Goal: Information Seeking & Learning: Find specific fact

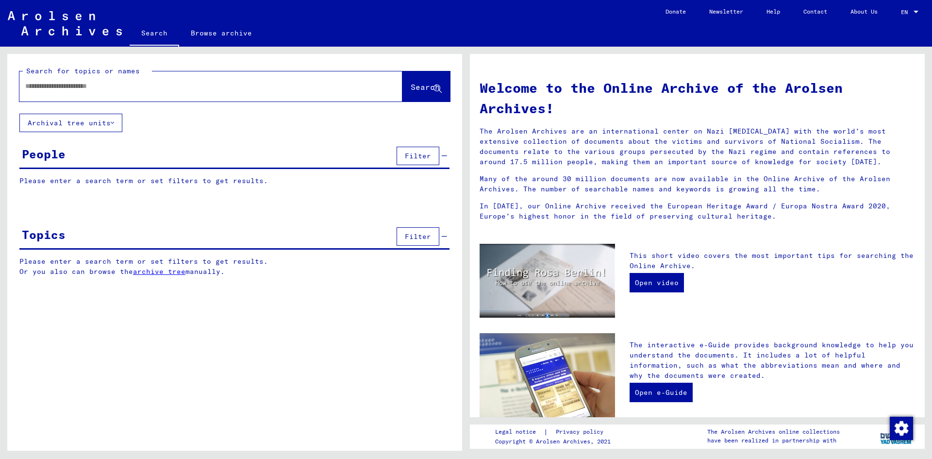
click at [136, 86] on input "text" at bounding box center [199, 86] width 348 height 10
click at [228, 91] on div at bounding box center [196, 86] width 354 height 22
click at [106, 88] on input "text" at bounding box center [199, 86] width 348 height 10
type input "*****"
click at [403, 87] on button "Search" at bounding box center [427, 86] width 48 height 30
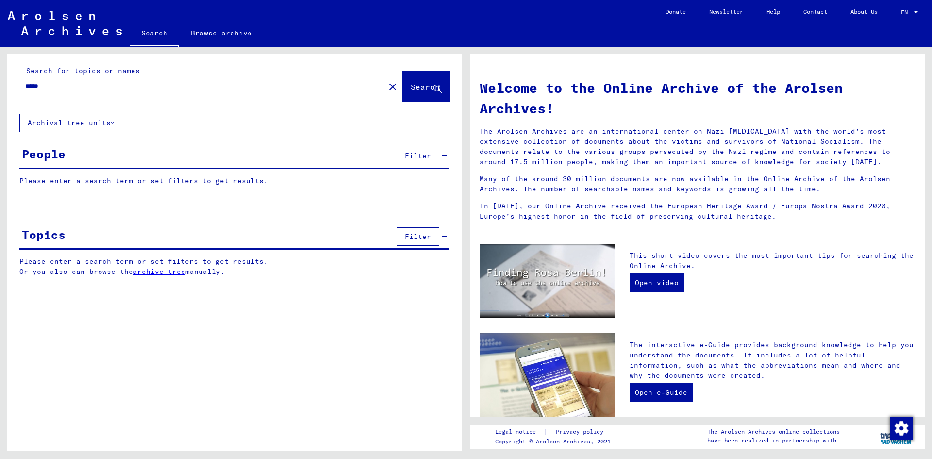
click at [421, 89] on span "Search" at bounding box center [425, 87] width 29 height 10
click at [419, 89] on span "Search" at bounding box center [425, 87] width 29 height 10
